Goal: Task Accomplishment & Management: Manage account settings

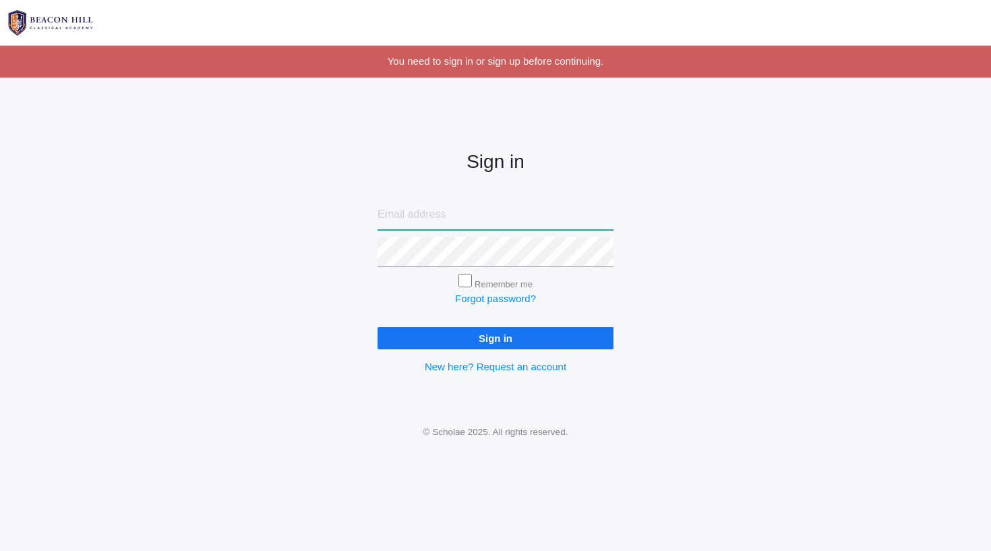
type input "shain@beaconhillclassical.org"
click at [495, 335] on input "Sign in" at bounding box center [495, 338] width 236 height 22
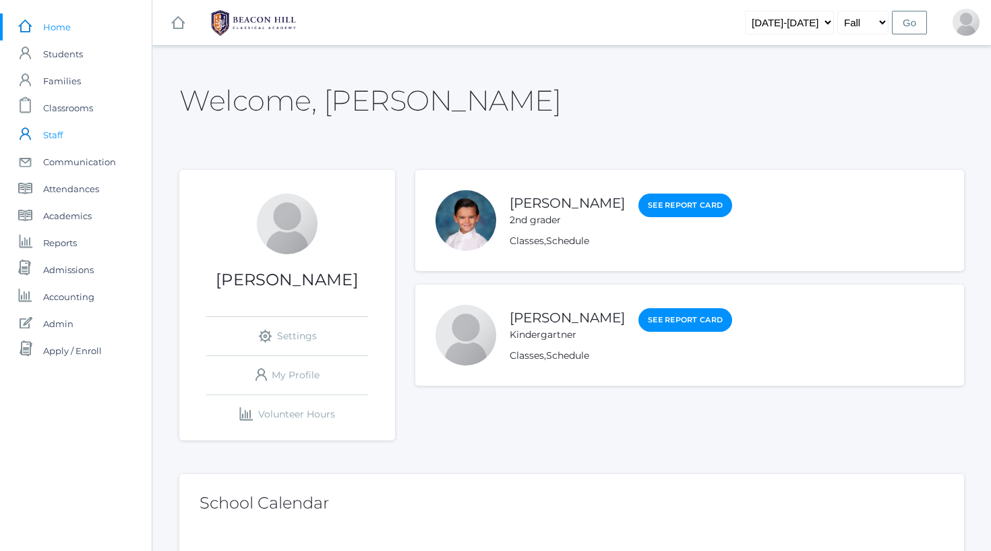
click at [46, 138] on span "Staff" at bounding box center [53, 134] width 20 height 27
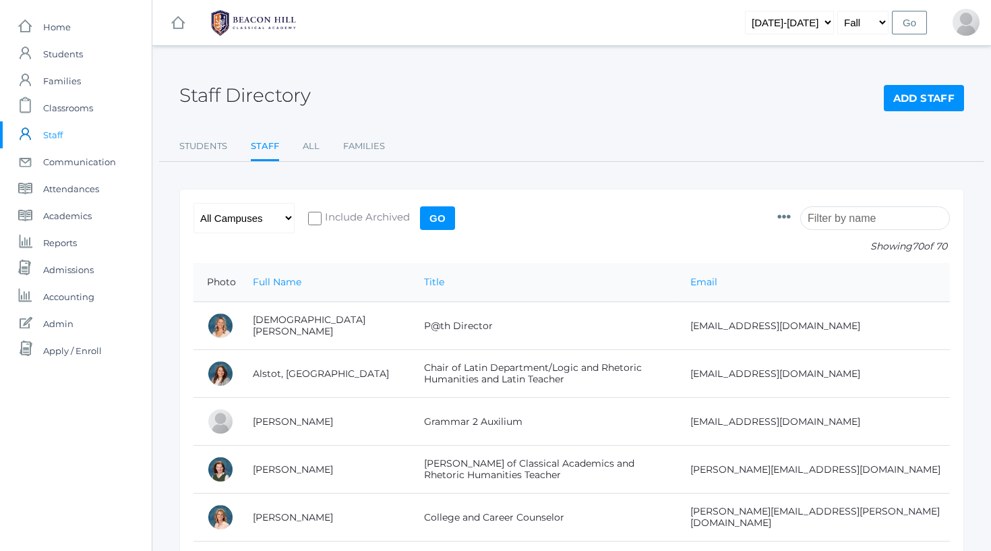
click at [847, 213] on input "search" at bounding box center [875, 218] width 150 height 24
click at [312, 145] on link "All" at bounding box center [311, 146] width 17 height 27
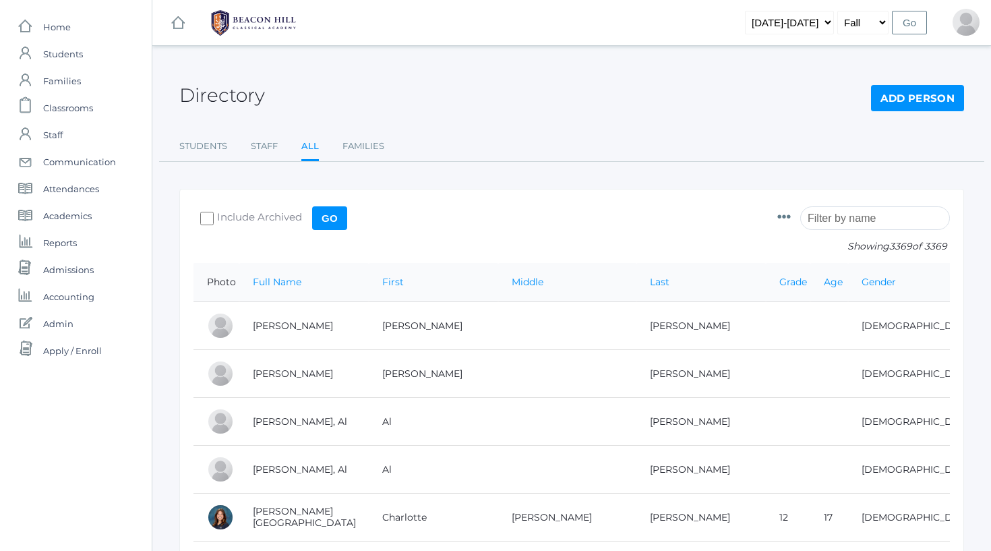
drag, startPoint x: 468, startPoint y: 173, endPoint x: 546, endPoint y: 171, distance: 77.6
click at [312, 150] on link "All" at bounding box center [310, 147] width 18 height 29
click at [900, 226] on input "search" at bounding box center [875, 218] width 150 height 24
click at [865, 218] on input "search" at bounding box center [875, 218] width 150 height 24
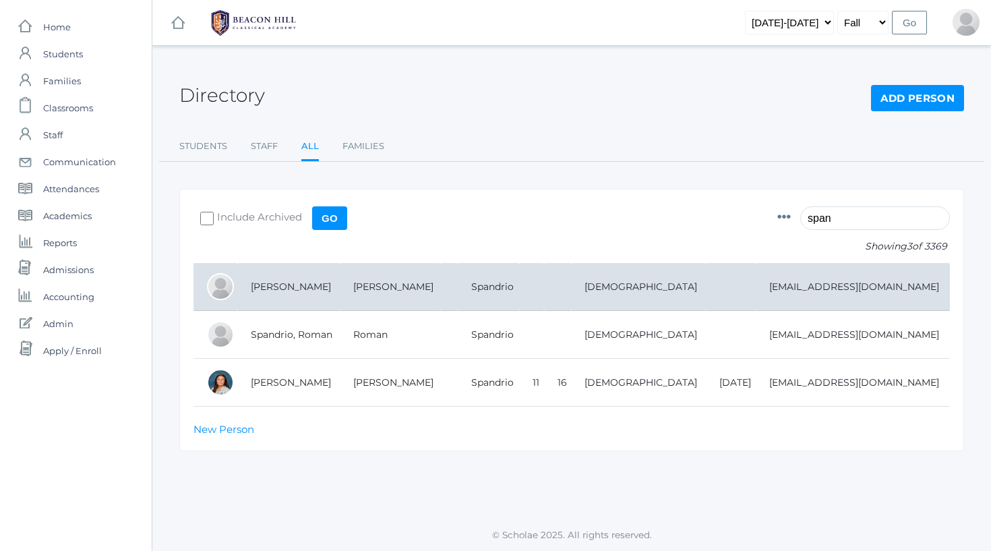
type input "span"
click at [335, 288] on td "[PERSON_NAME]" at bounding box center [288, 287] width 102 height 48
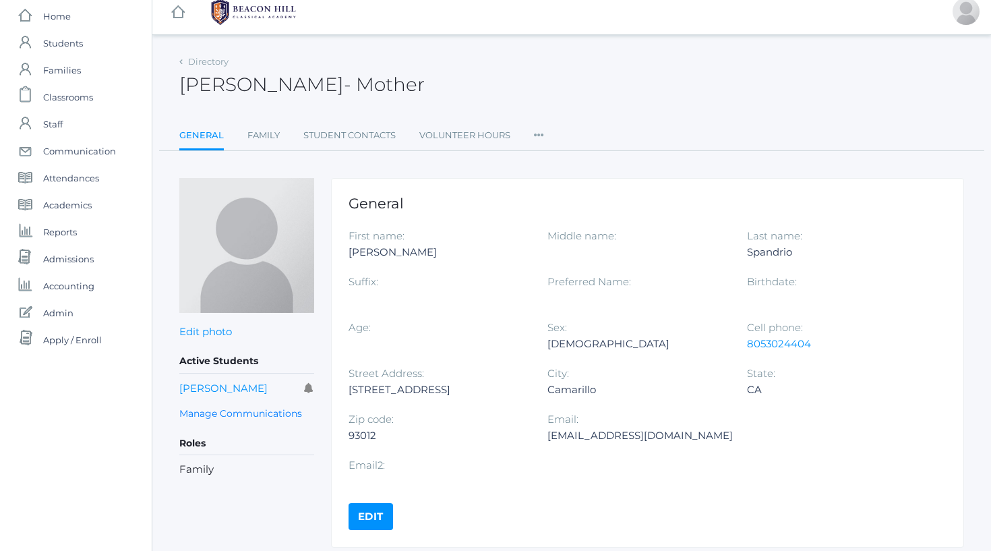
scroll to position [10, 0]
click at [367, 504] on link "Edit" at bounding box center [370, 517] width 44 height 27
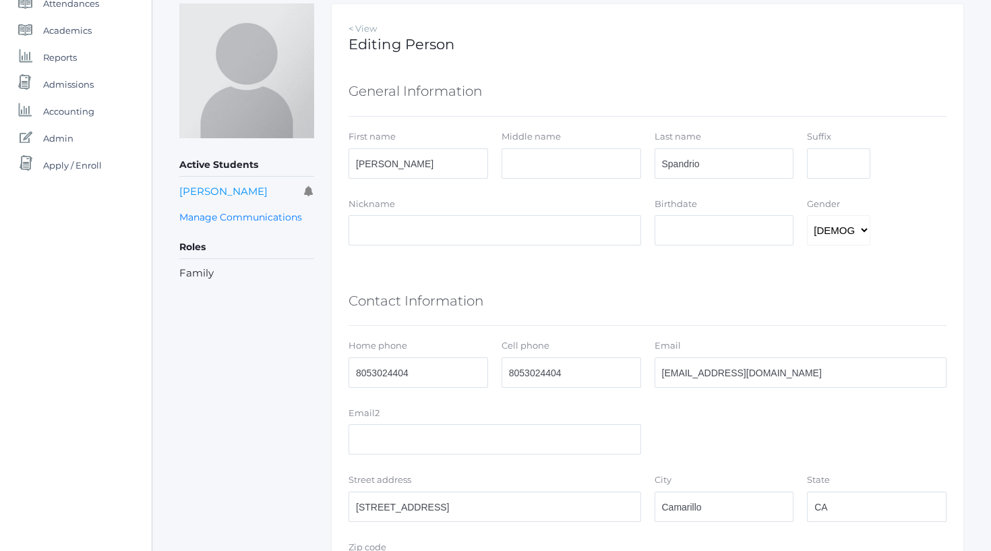
scroll to position [185, 0]
click at [781, 368] on input "fitnessmom@roadrunner.com" at bounding box center [801, 372] width 293 height 30
paste input "angelaspandrio52@gmail"
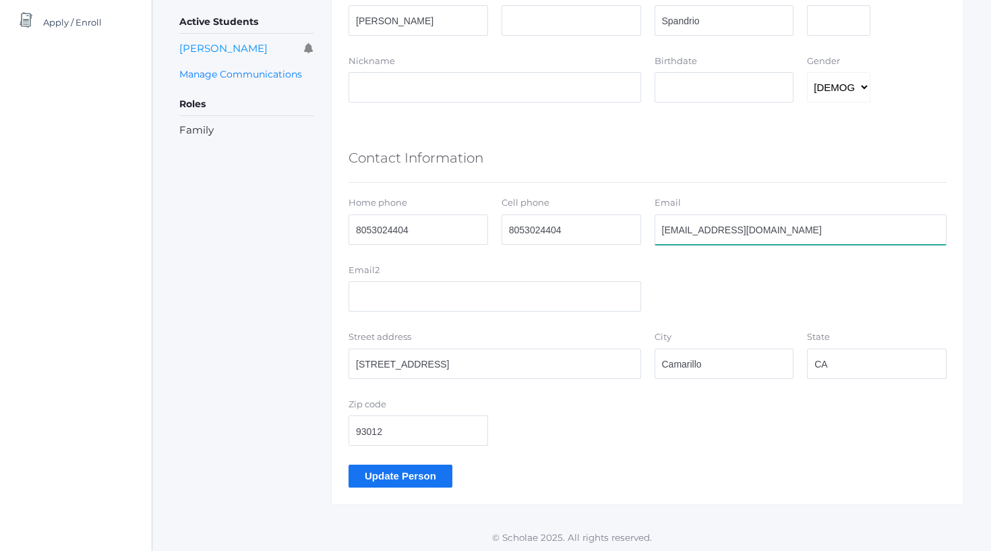
scroll to position [328, 0]
type input "[EMAIL_ADDRESS][DOMAIN_NAME]"
click at [375, 479] on input "Update Person" at bounding box center [400, 476] width 104 height 22
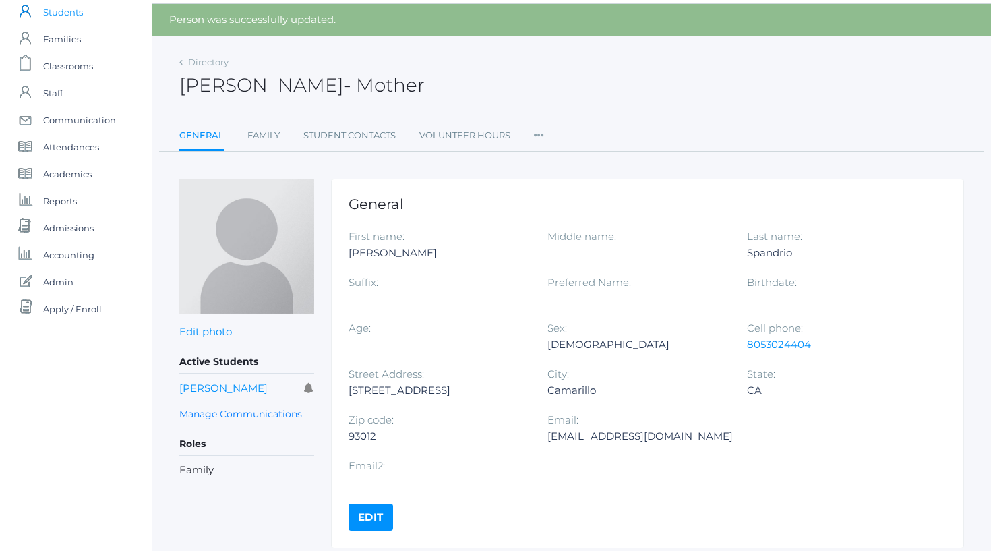
scroll to position [41, 0]
